Goal: Information Seeking & Learning: Learn about a topic

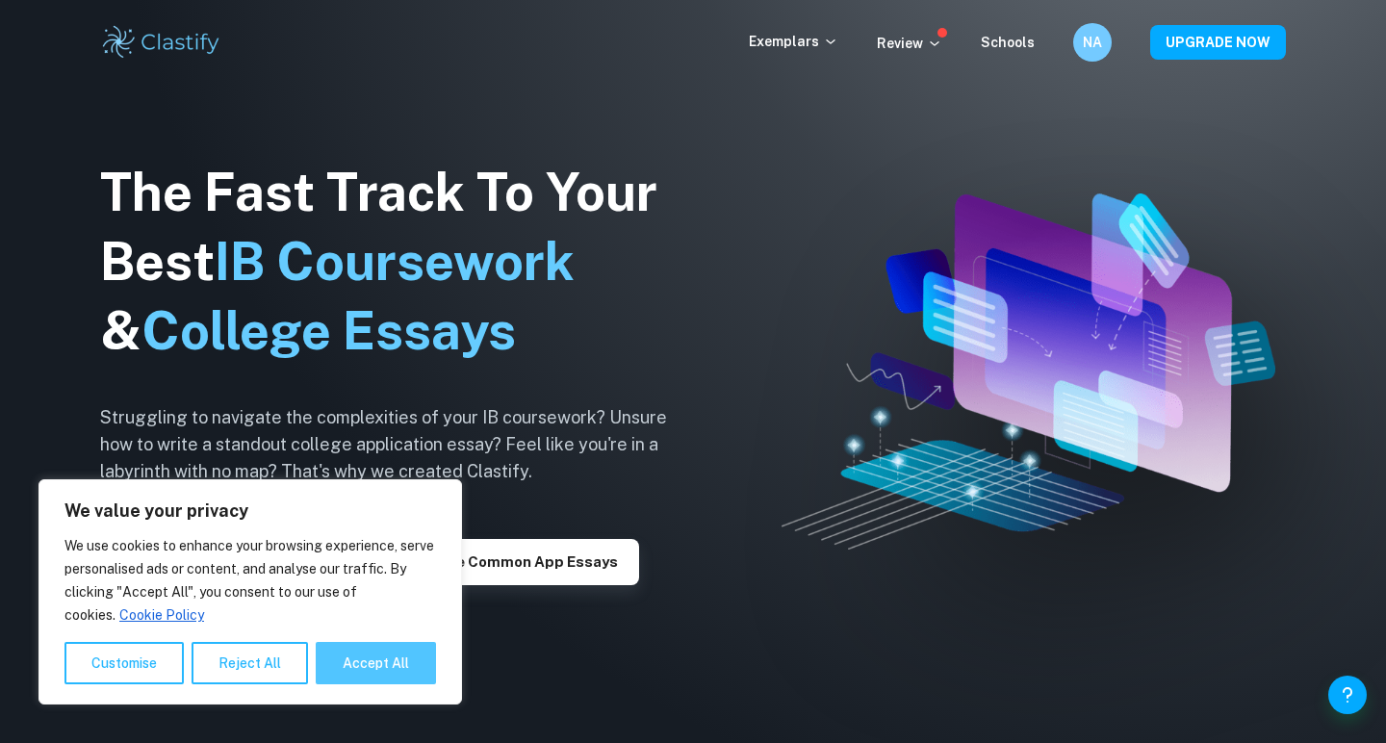
click at [357, 654] on button "Accept All" at bounding box center [376, 663] width 120 height 42
checkbox input "true"
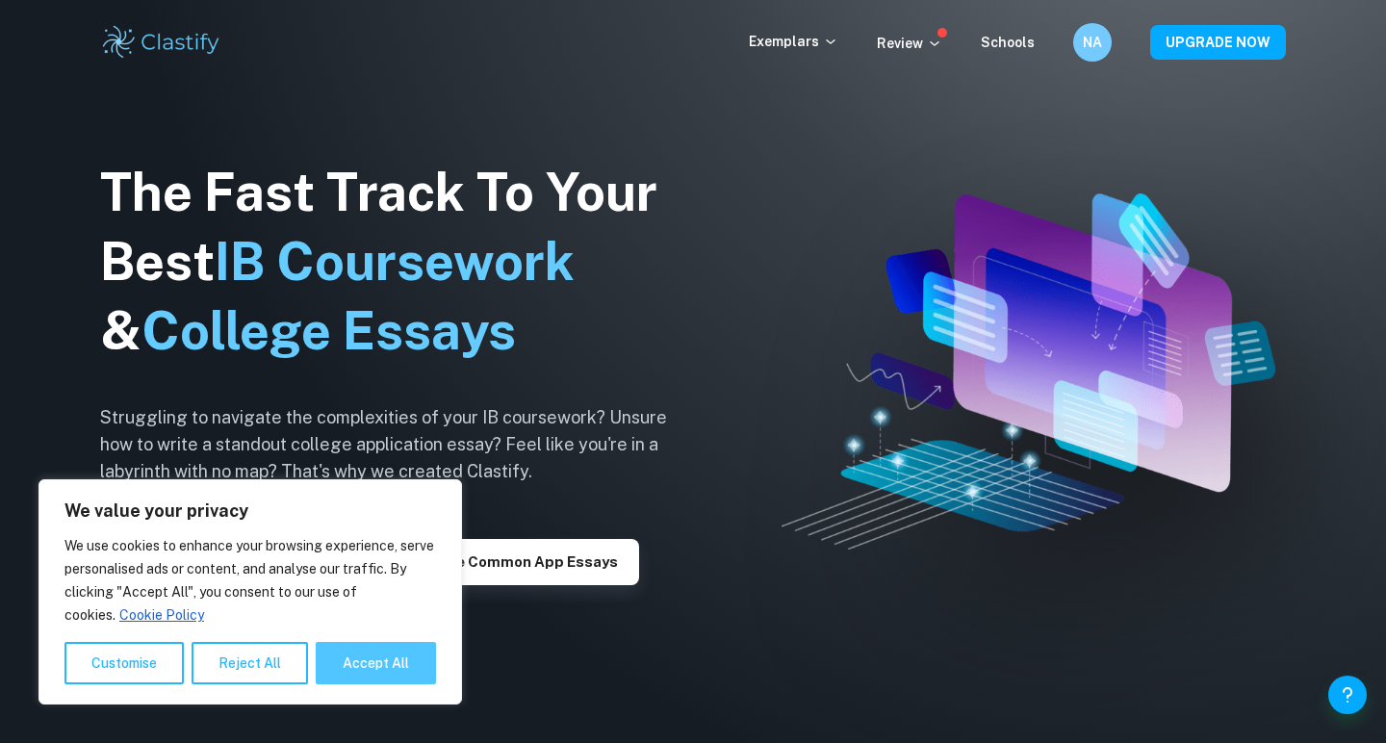
checkbox input "true"
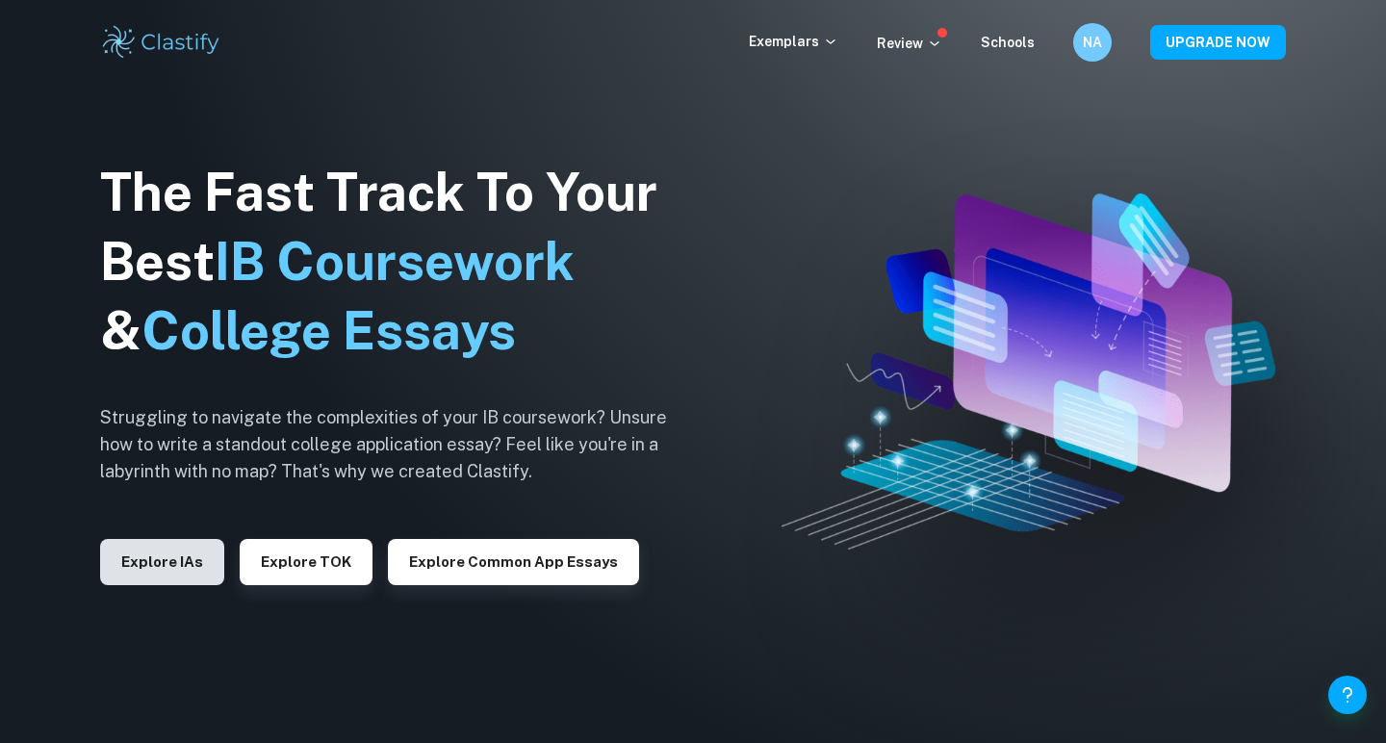
click at [142, 571] on button "Explore IAs" at bounding box center [162, 562] width 124 height 46
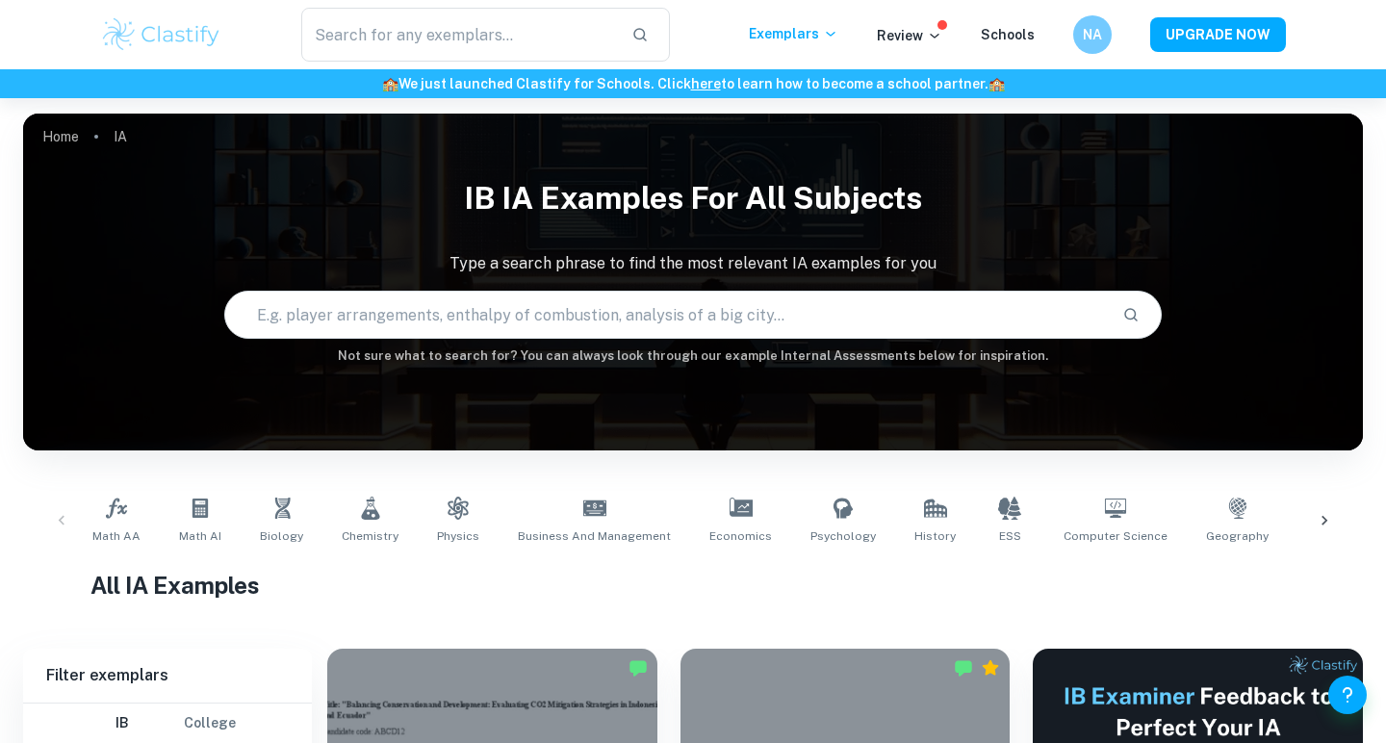
click at [488, 322] on input "text" at bounding box center [666, 315] width 882 height 54
type input "psychology ia"
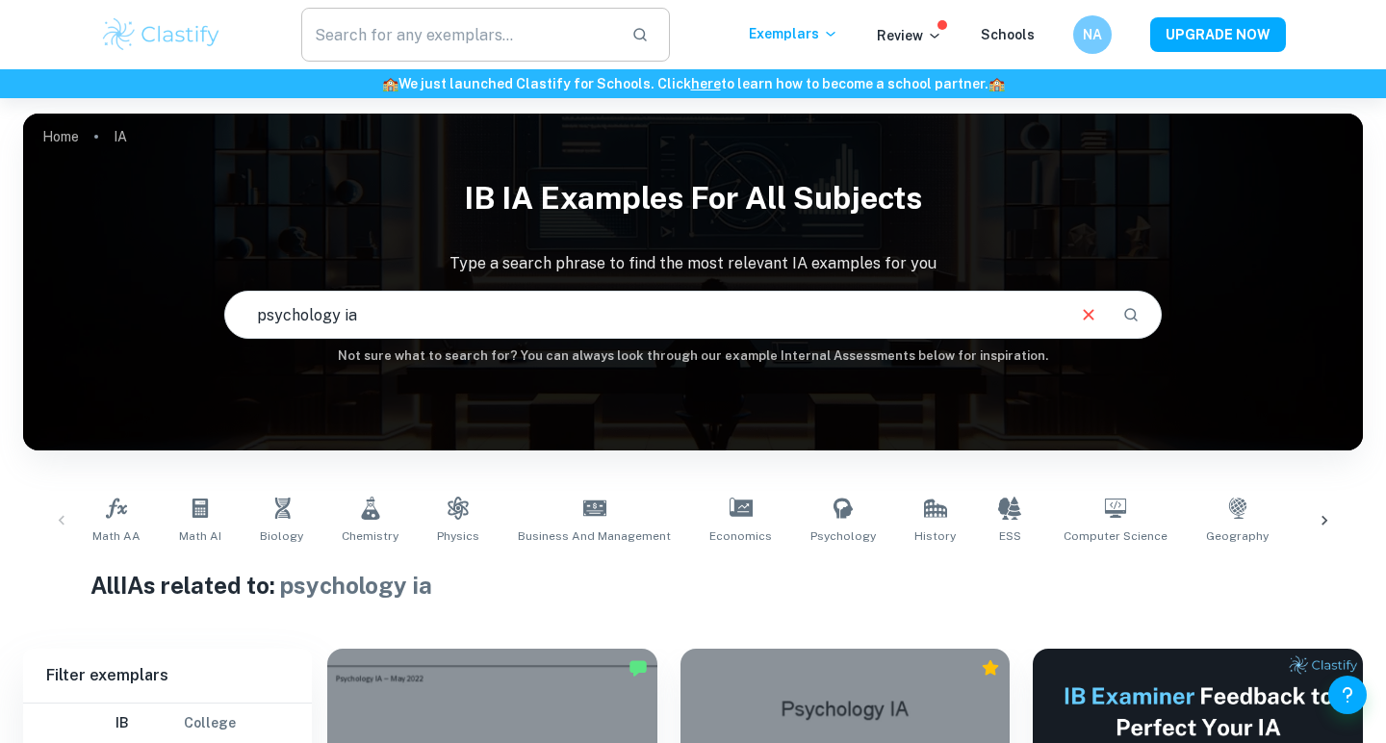
click at [577, 34] on input "text" at bounding box center [458, 35] width 315 height 54
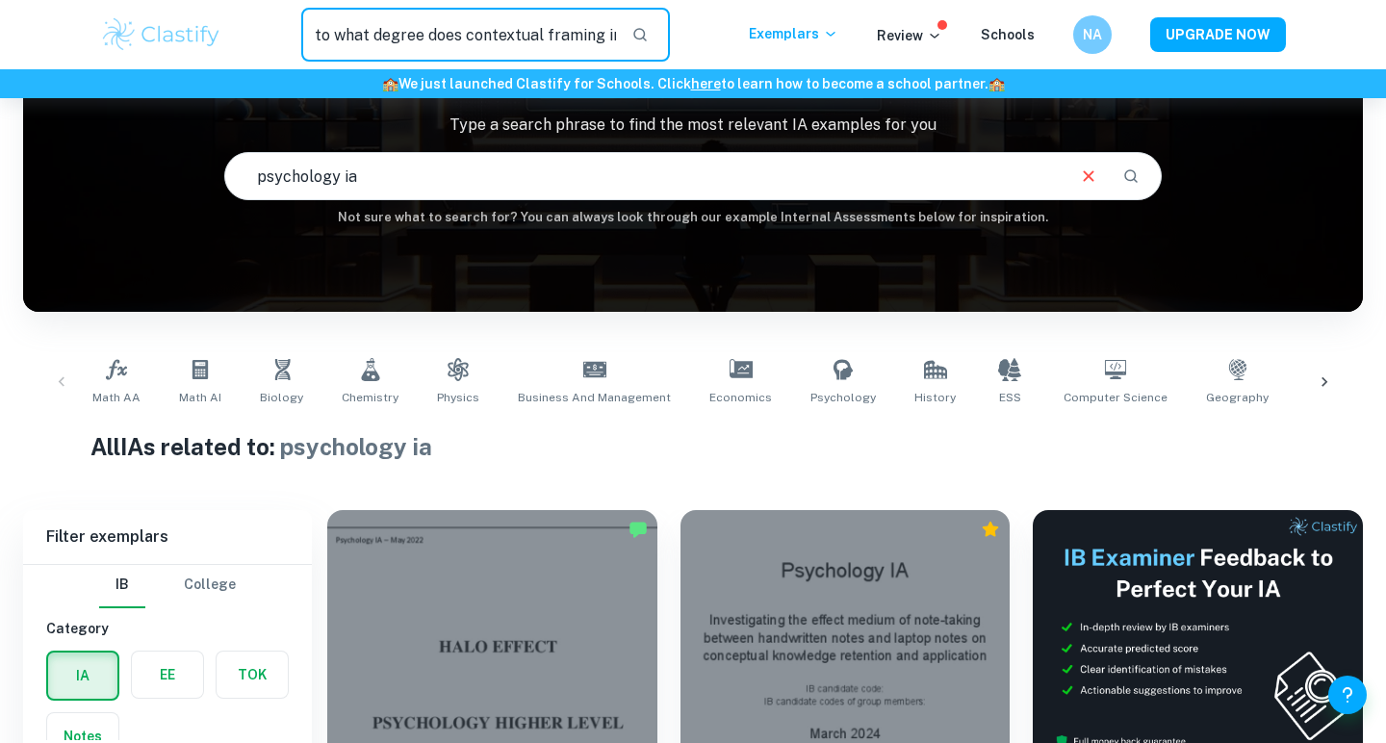
scroll to position [164, 0]
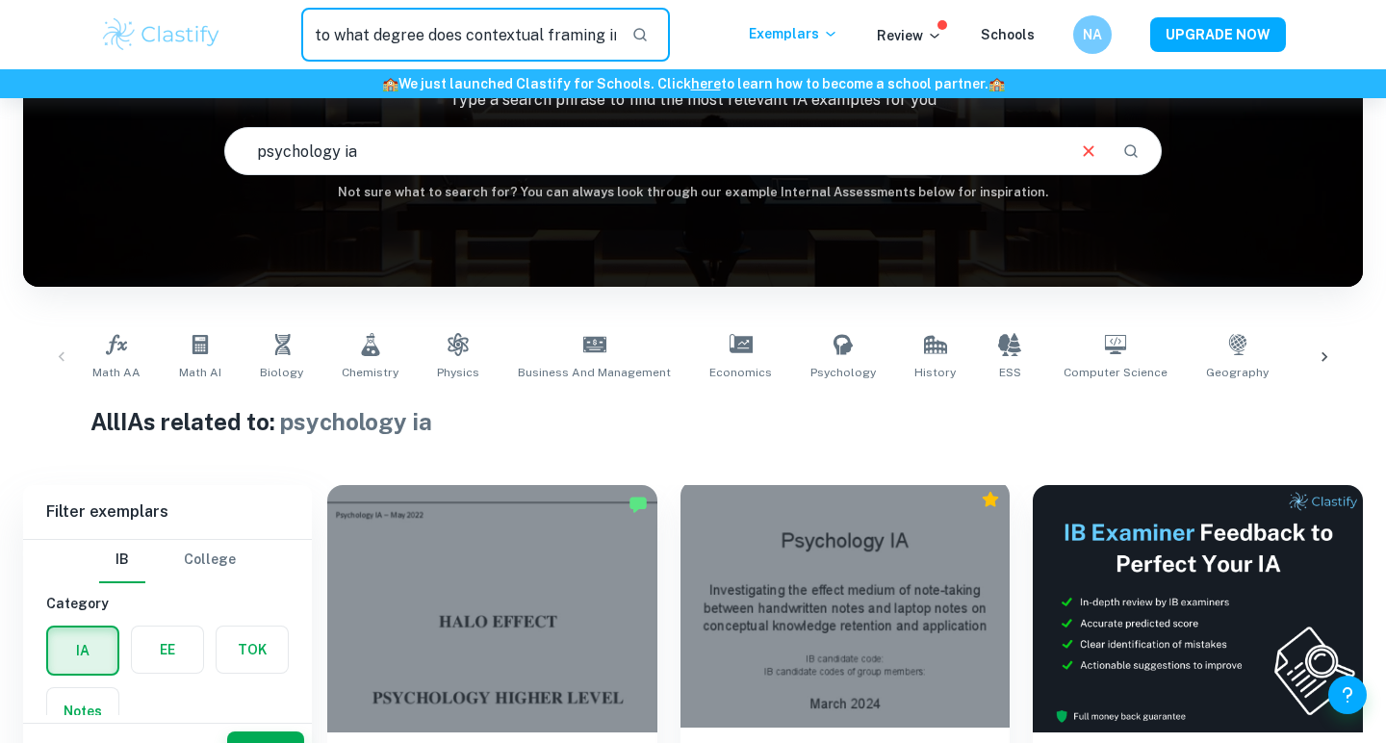
type input "to what degree does contextual framing impact"
click at [749, 610] on div at bounding box center [846, 603] width 330 height 247
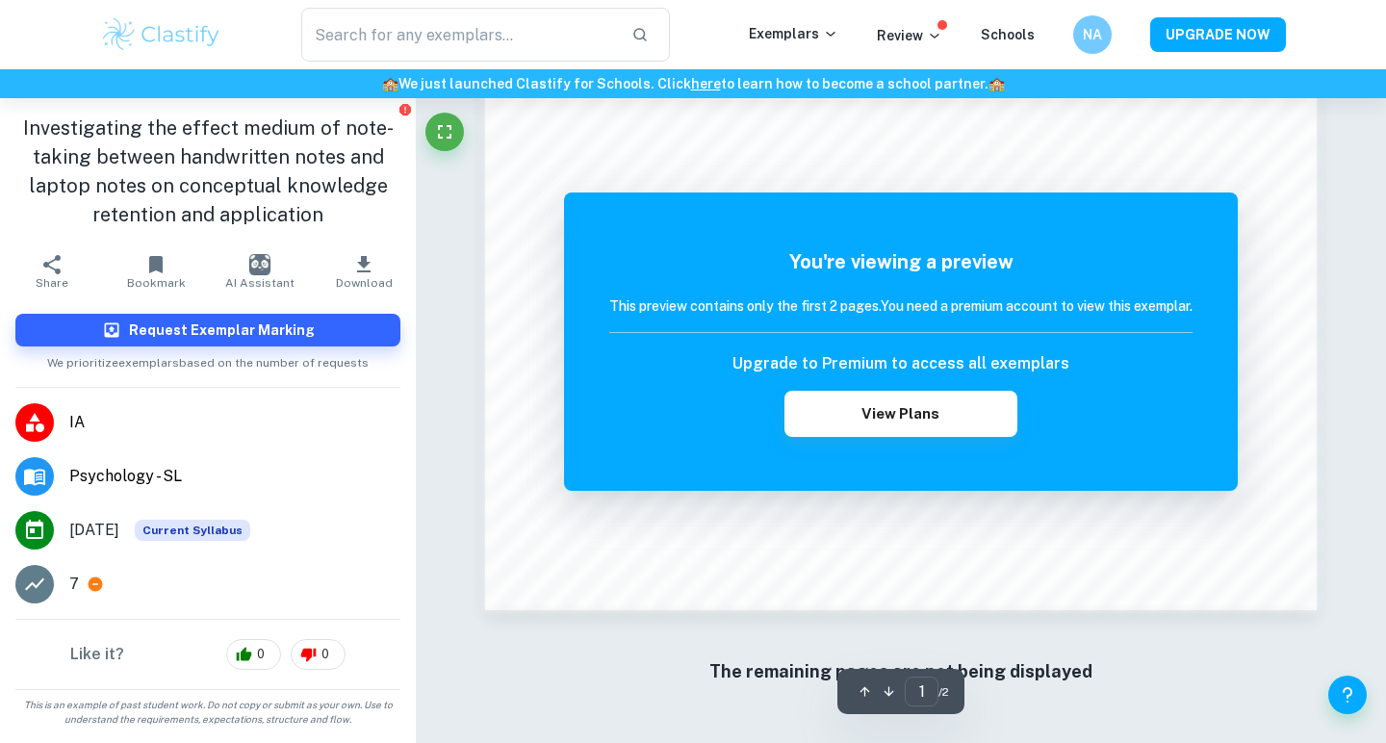
scroll to position [1669, 0]
